Goal: Find specific page/section: Locate a particular part of the current website

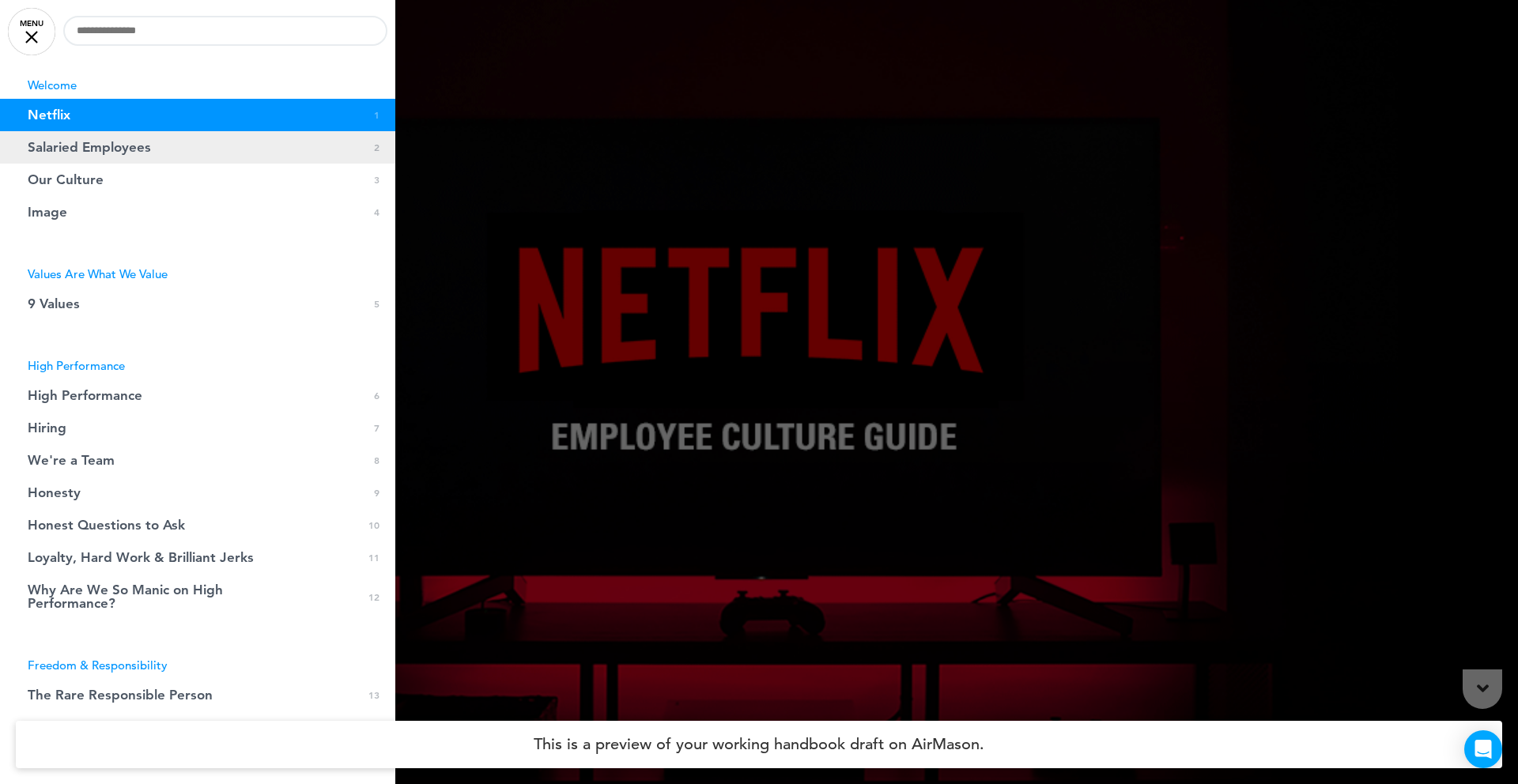
click at [84, 141] on span "Salaried Employees" at bounding box center [90, 147] width 124 height 13
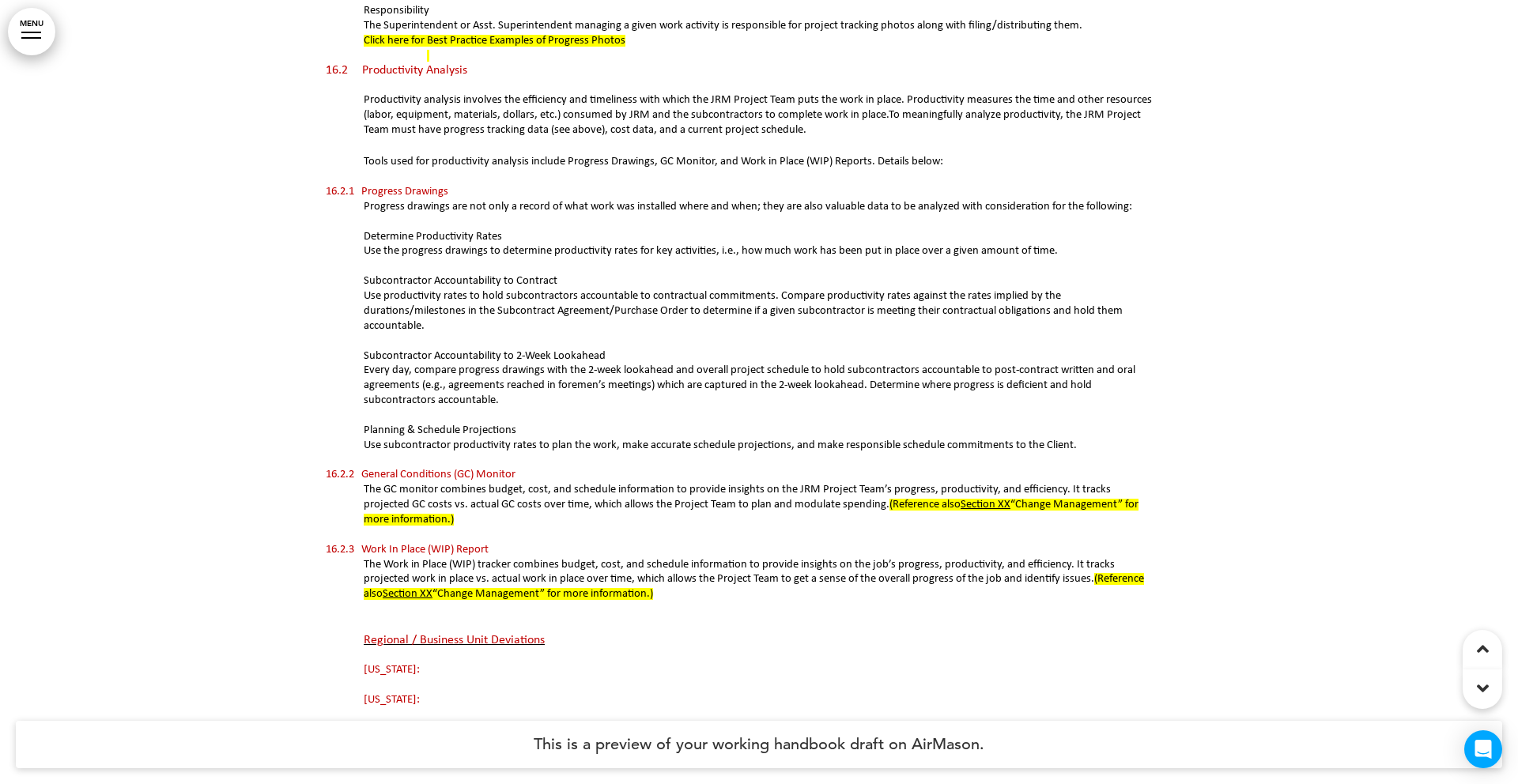
scroll to position [3101, 0]
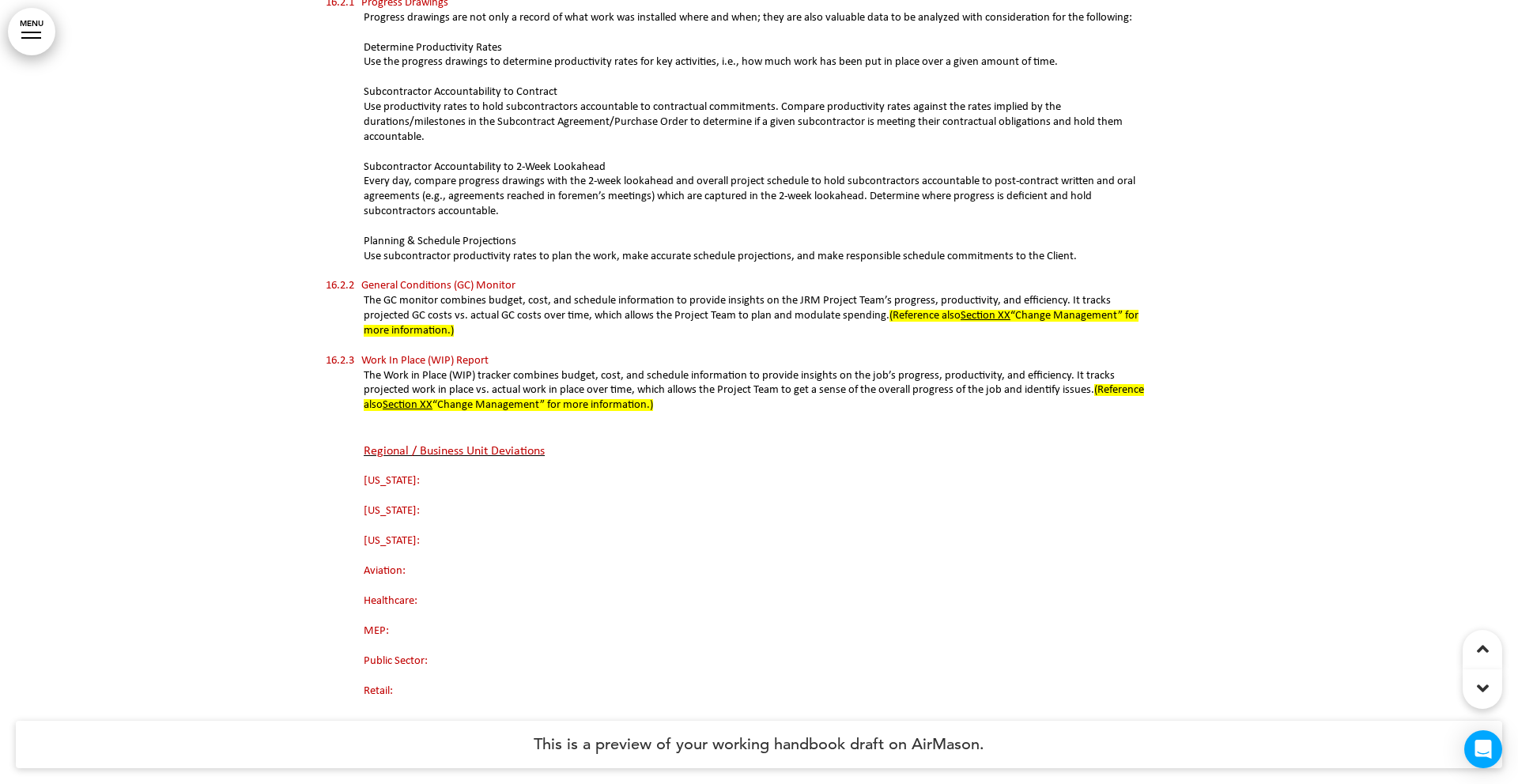
click at [389, 399] on u "Section XX" at bounding box center [407, 405] width 50 height 12
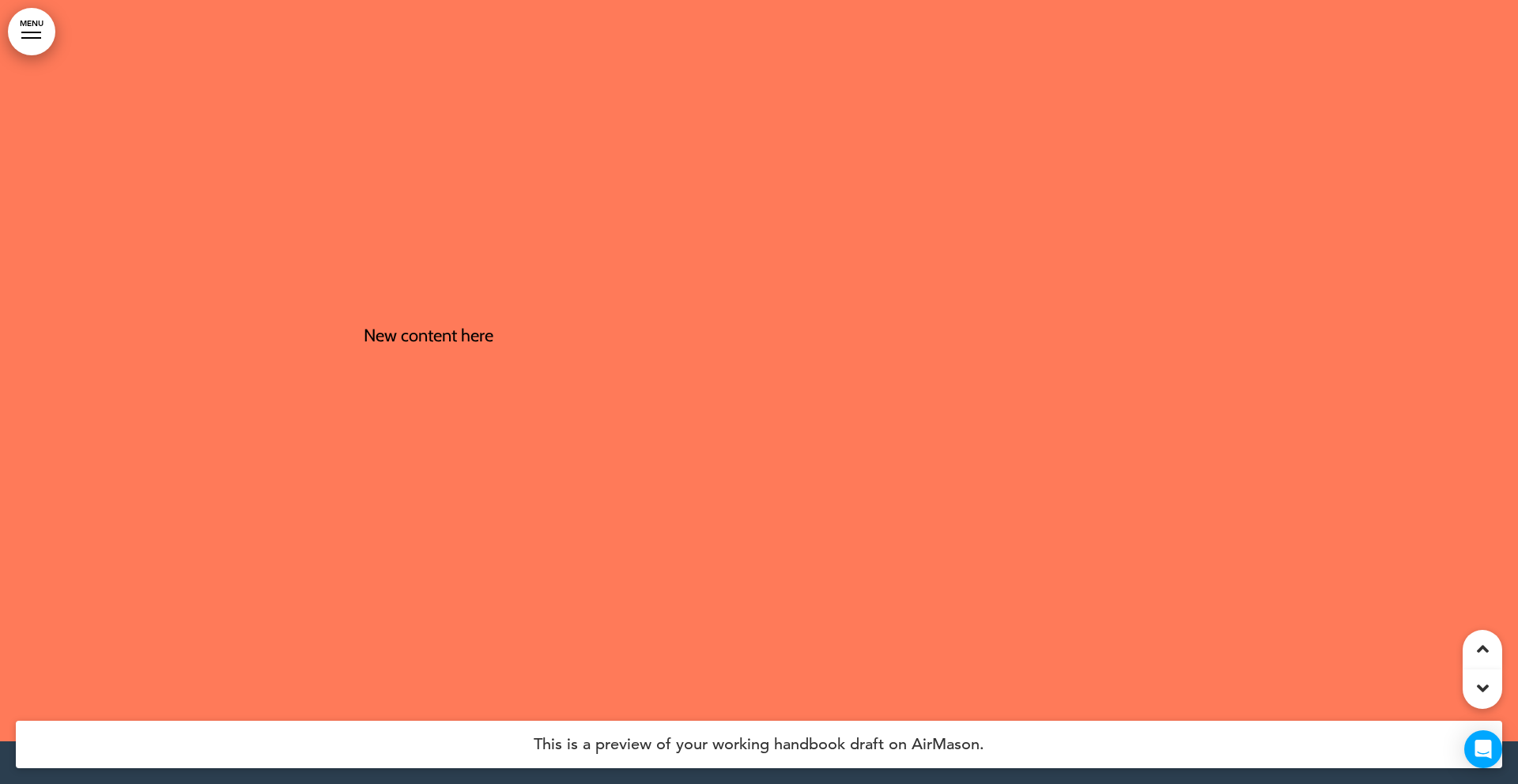
scroll to position [4222, 0]
